Goal: Task Accomplishment & Management: Use online tool/utility

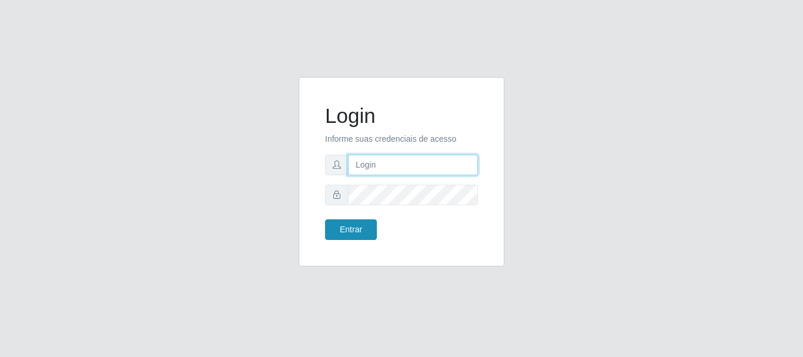
type input "[PERSON_NAME]"
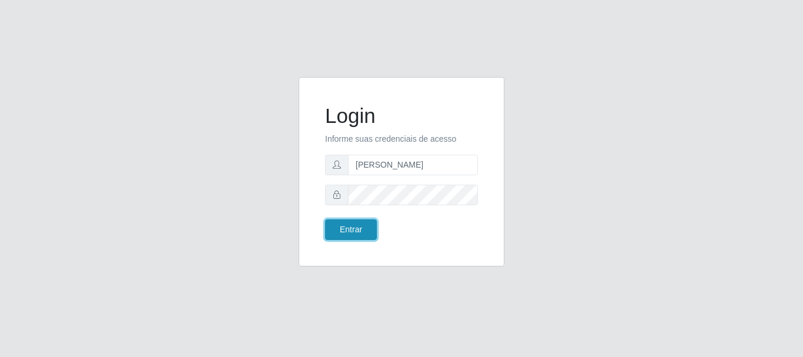
click at [344, 233] on button "Entrar" at bounding box center [351, 229] width 52 height 21
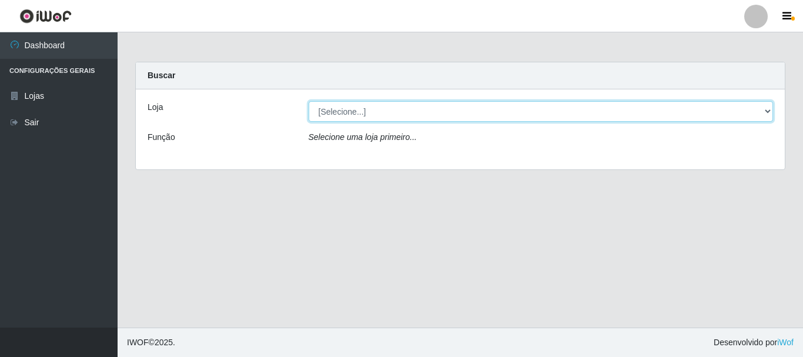
click at [382, 109] on select "[Selecione...] Bemais Supermercados - [GEOGRAPHIC_DATA]" at bounding box center [541, 111] width 465 height 21
select select "249"
click at [309, 101] on select "[Selecione...] Bemais Supermercados - [GEOGRAPHIC_DATA]" at bounding box center [541, 111] width 465 height 21
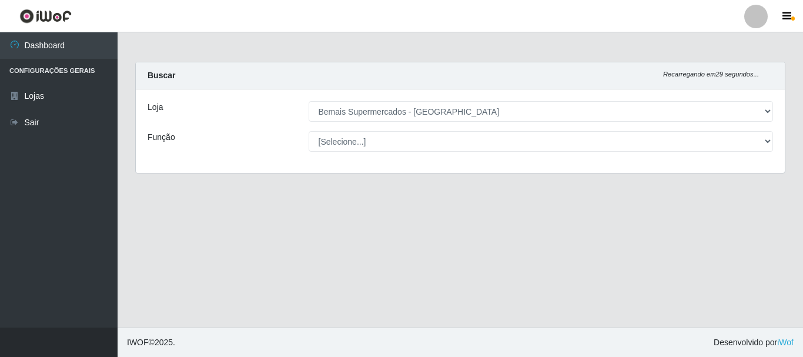
click at [364, 140] on select "[Selecione...] ASG ASG + ASG ++ Auxiliar de Depósito Auxiliar de Depósito + Aux…" at bounding box center [541, 141] width 465 height 21
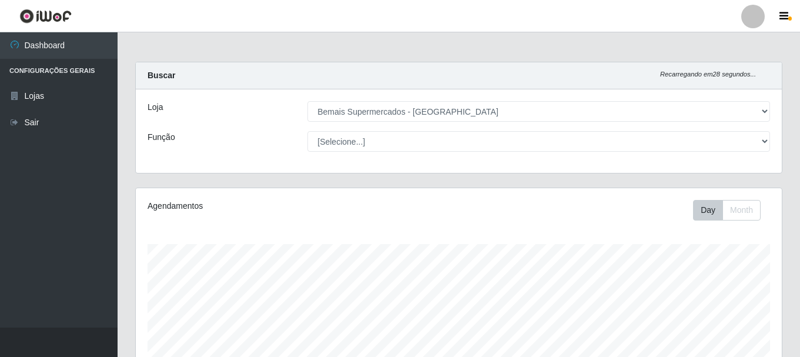
scroll to position [244, 646]
click at [307, 131] on select "[Selecione...] ASG ASG + ASG ++ Auxiliar de Depósito Auxiliar de Depósito + Aux…" at bounding box center [538, 141] width 463 height 21
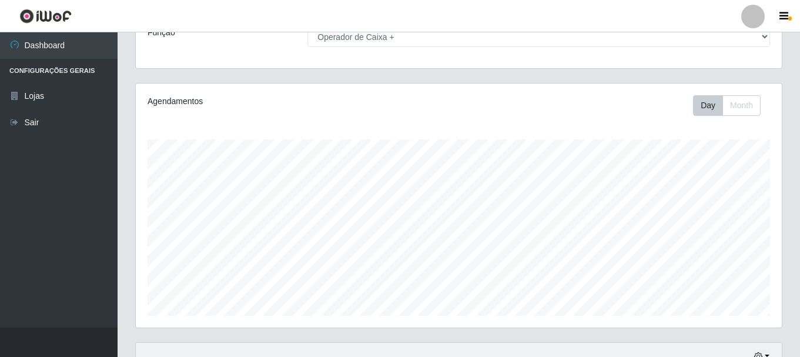
scroll to position [215, 0]
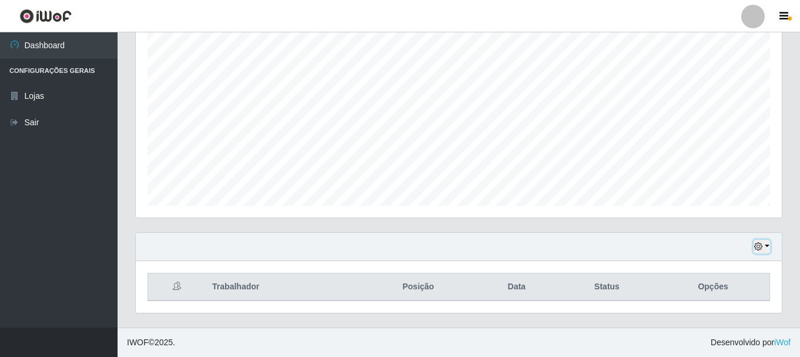
click at [755, 248] on icon "button" at bounding box center [758, 246] width 8 height 8
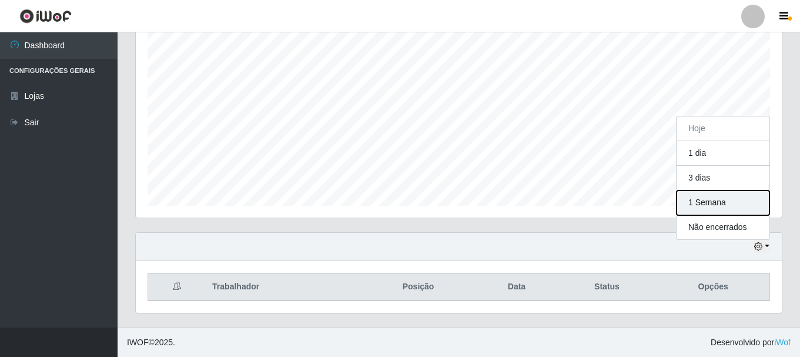
click at [714, 210] on button "1 Semana" at bounding box center [722, 202] width 93 height 25
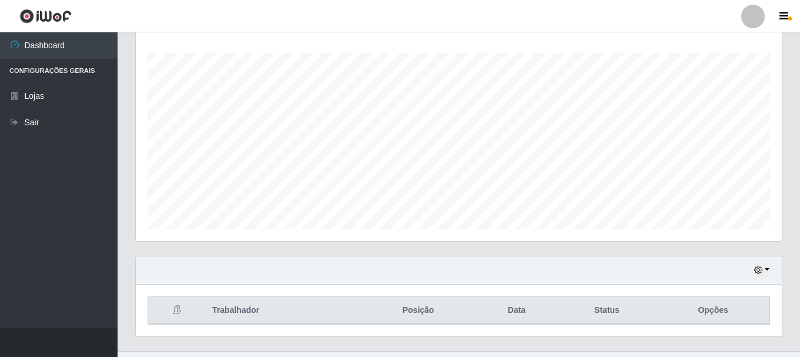
scroll to position [215, 0]
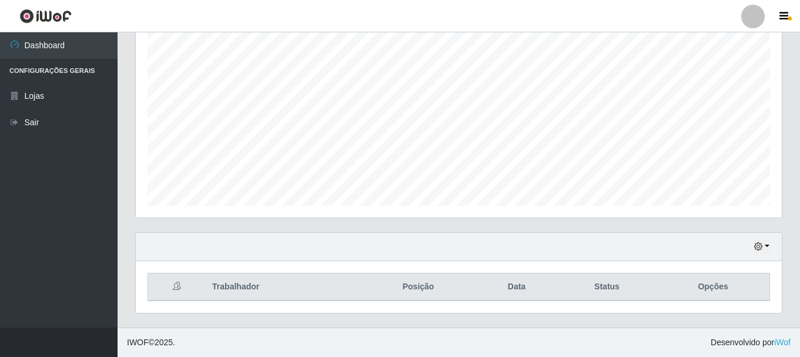
click at [773, 249] on div "Hoje 1 dia 3 dias 1 Semana Não encerrados" at bounding box center [459, 247] width 646 height 28
click at [761, 249] on icon "button" at bounding box center [758, 246] width 8 height 8
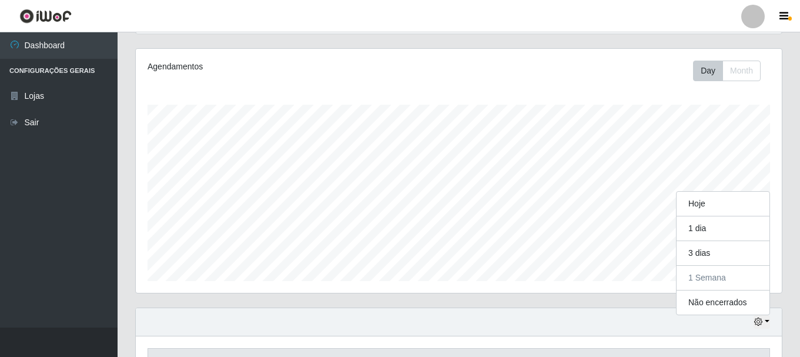
scroll to position [0, 0]
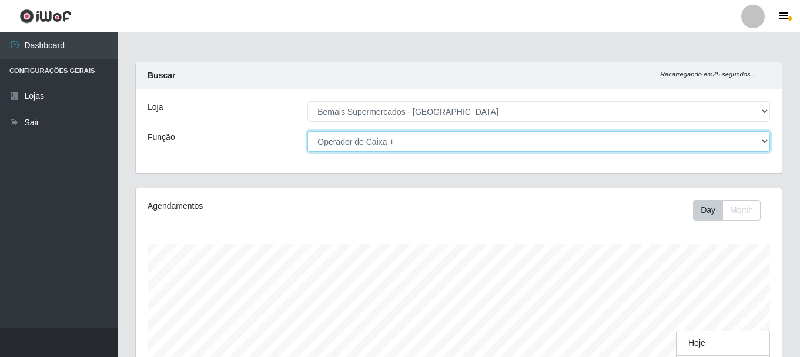
click at [517, 149] on select "[Selecione...] ASG ASG + ASG ++ Auxiliar de Depósito Auxiliar de Depósito + Aux…" at bounding box center [538, 141] width 463 height 21
select select "73"
click at [307, 131] on select "[Selecione...] ASG ASG + ASG ++ Auxiliar de Depósito Auxiliar de Depósito + Aux…" at bounding box center [538, 141] width 463 height 21
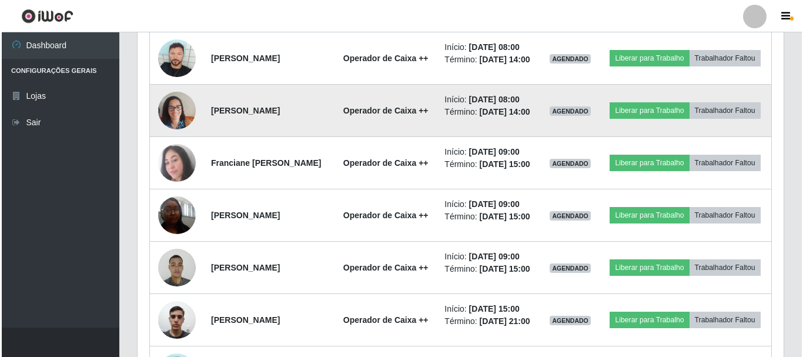
scroll to position [646, 0]
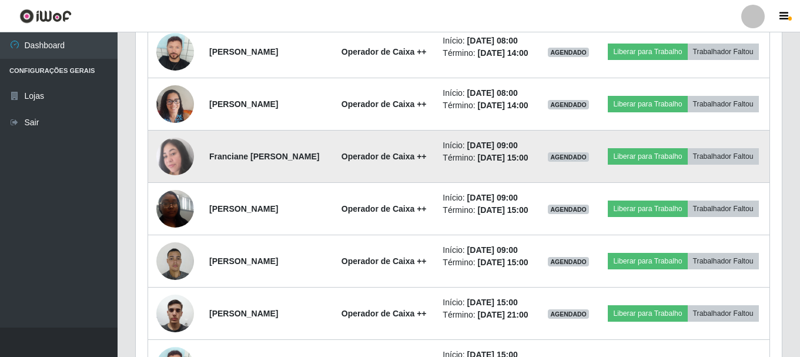
click at [170, 175] on img at bounding box center [175, 157] width 38 height 38
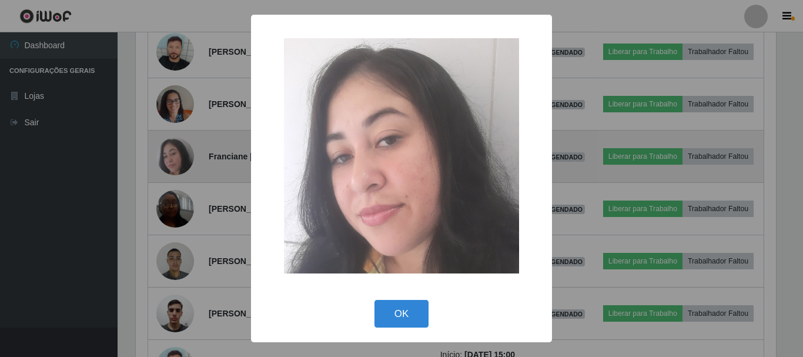
click at [170, 202] on div "× OK Cancel" at bounding box center [401, 178] width 803 height 357
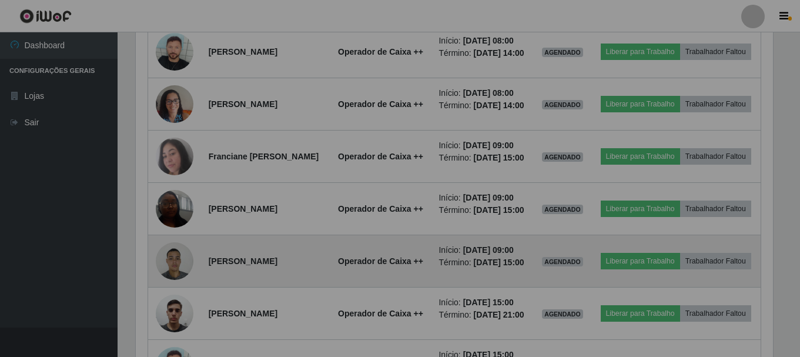
scroll to position [244, 646]
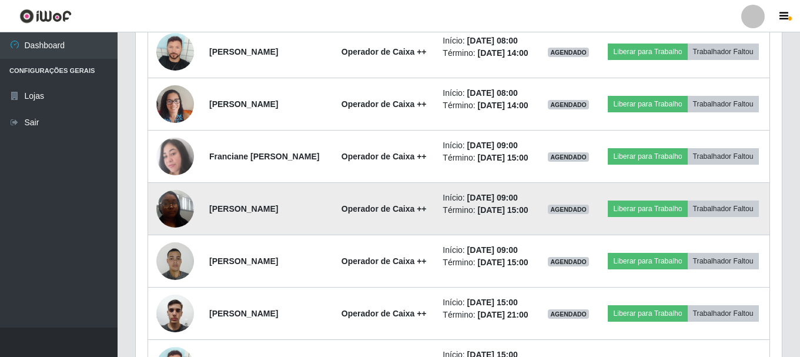
click at [166, 233] on img at bounding box center [175, 208] width 38 height 50
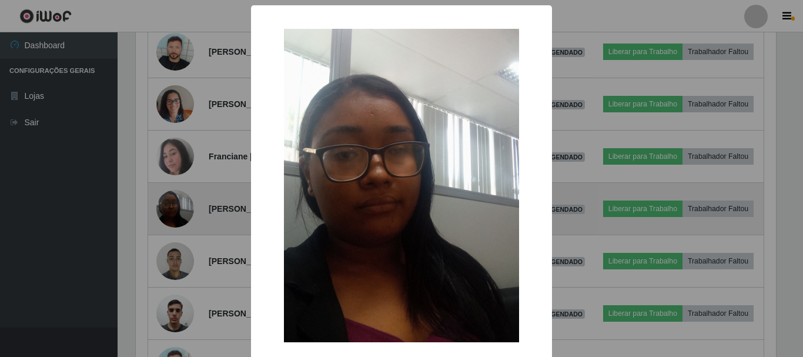
click at [166, 275] on div "× OK Cancel" at bounding box center [401, 178] width 803 height 357
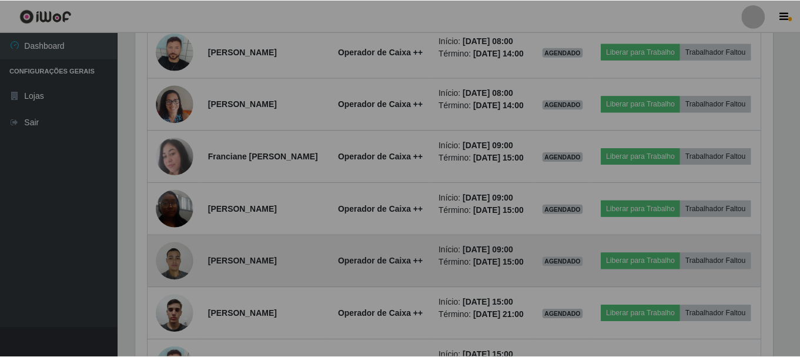
scroll to position [244, 646]
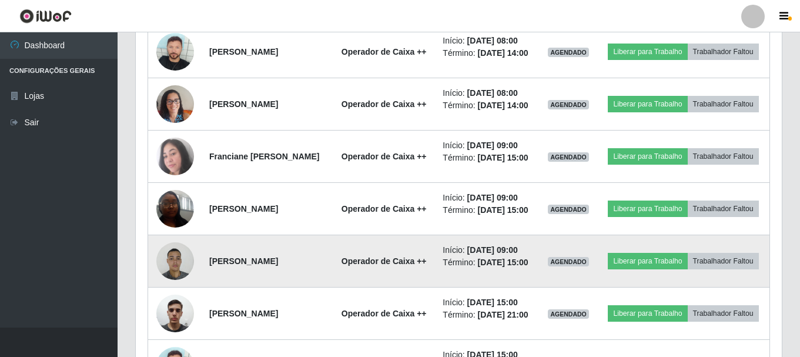
click at [175, 286] on img at bounding box center [175, 261] width 38 height 50
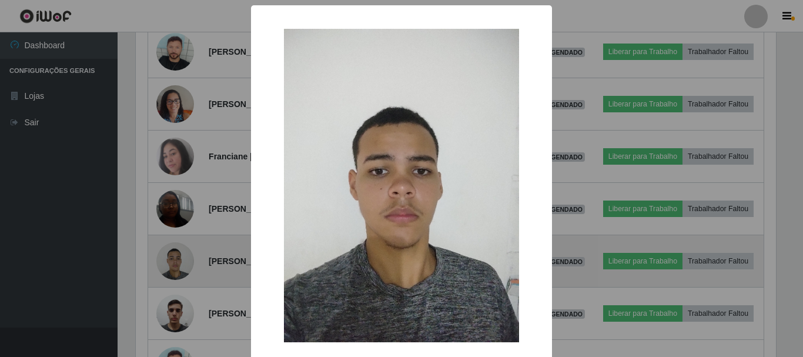
click at [175, 330] on div "× OK Cancel" at bounding box center [401, 178] width 803 height 357
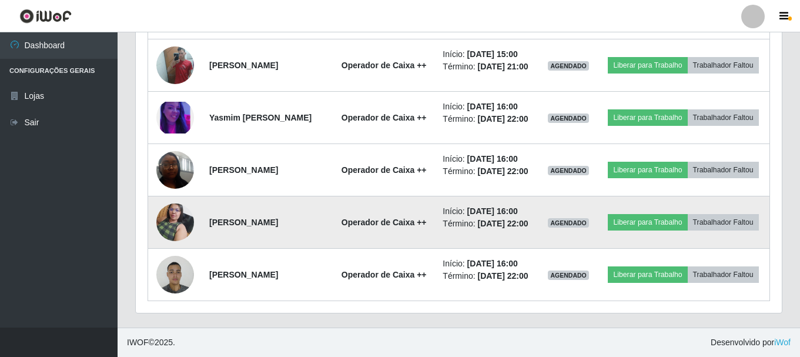
scroll to position [1192, 0]
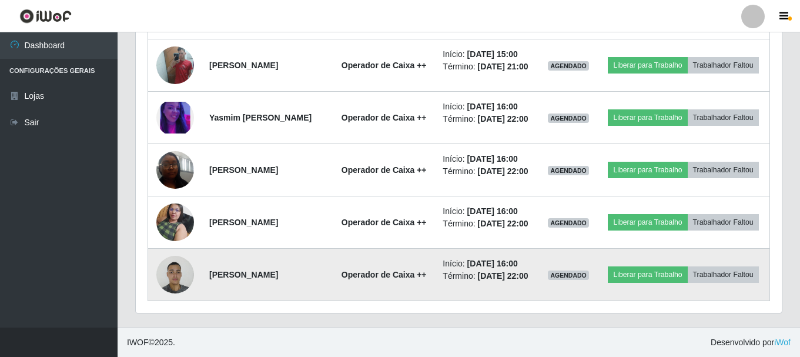
click at [186, 276] on img at bounding box center [175, 274] width 38 height 50
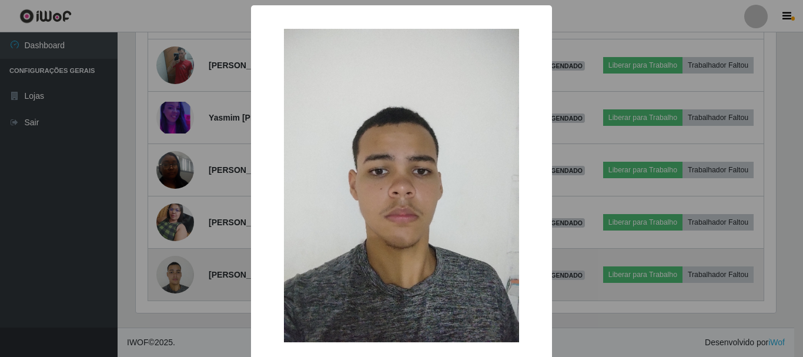
click at [186, 276] on div "× OK Cancel" at bounding box center [401, 178] width 803 height 357
